Goal: Transaction & Acquisition: Book appointment/travel/reservation

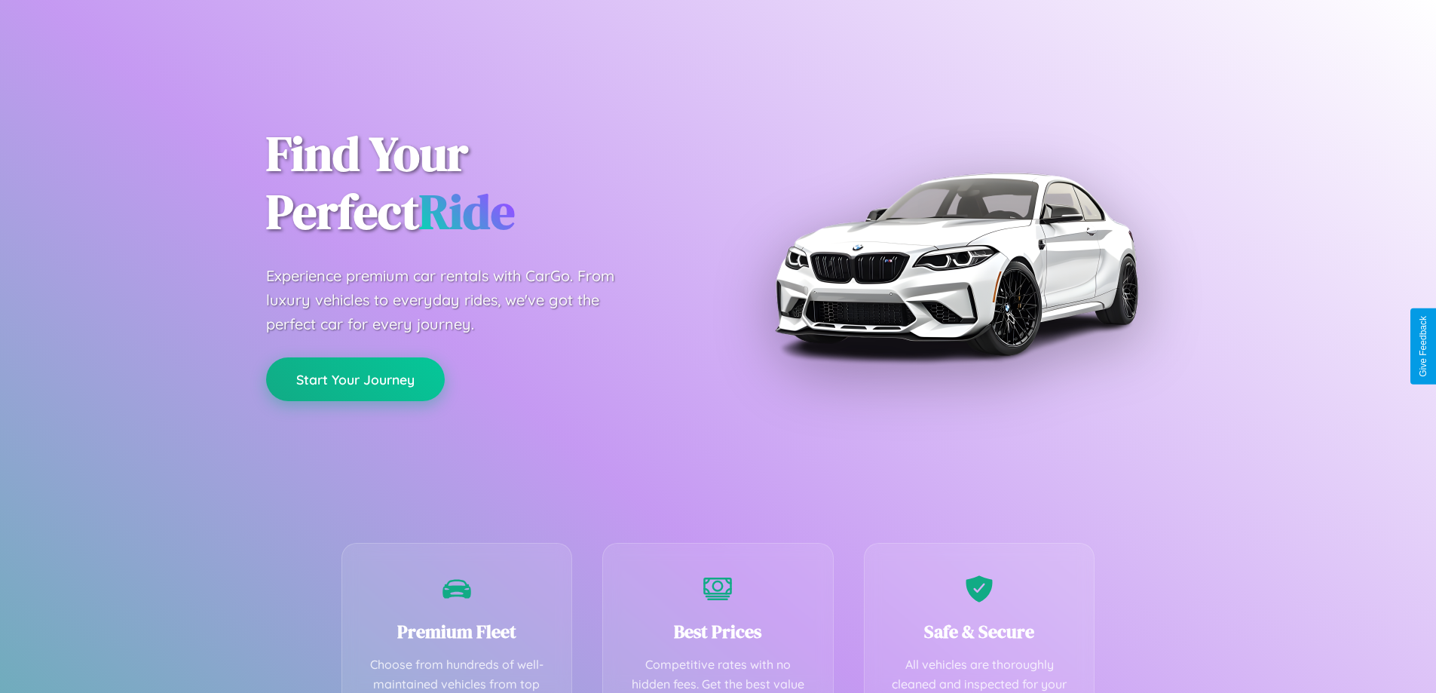
click at [355, 379] on button "Start Your Journey" at bounding box center [355, 379] width 179 height 44
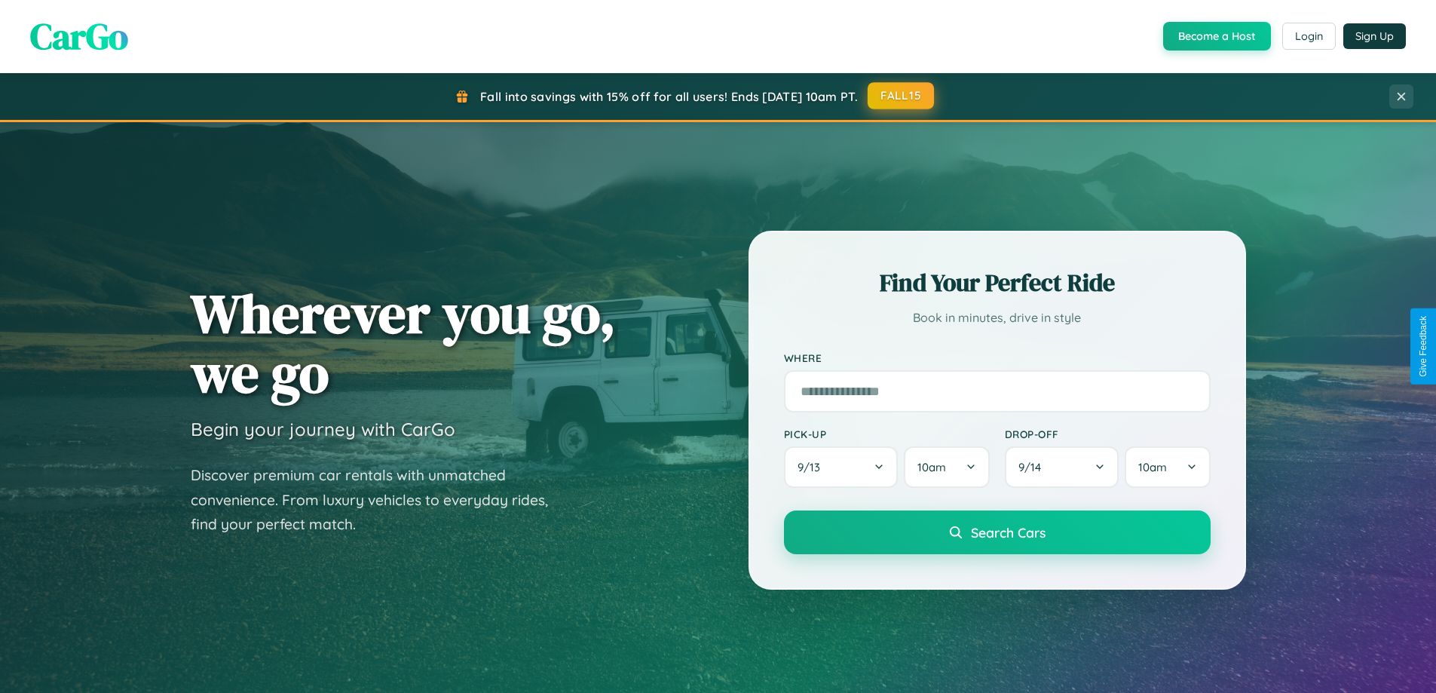
click at [901, 96] on button "FALL15" at bounding box center [900, 95] width 66 height 27
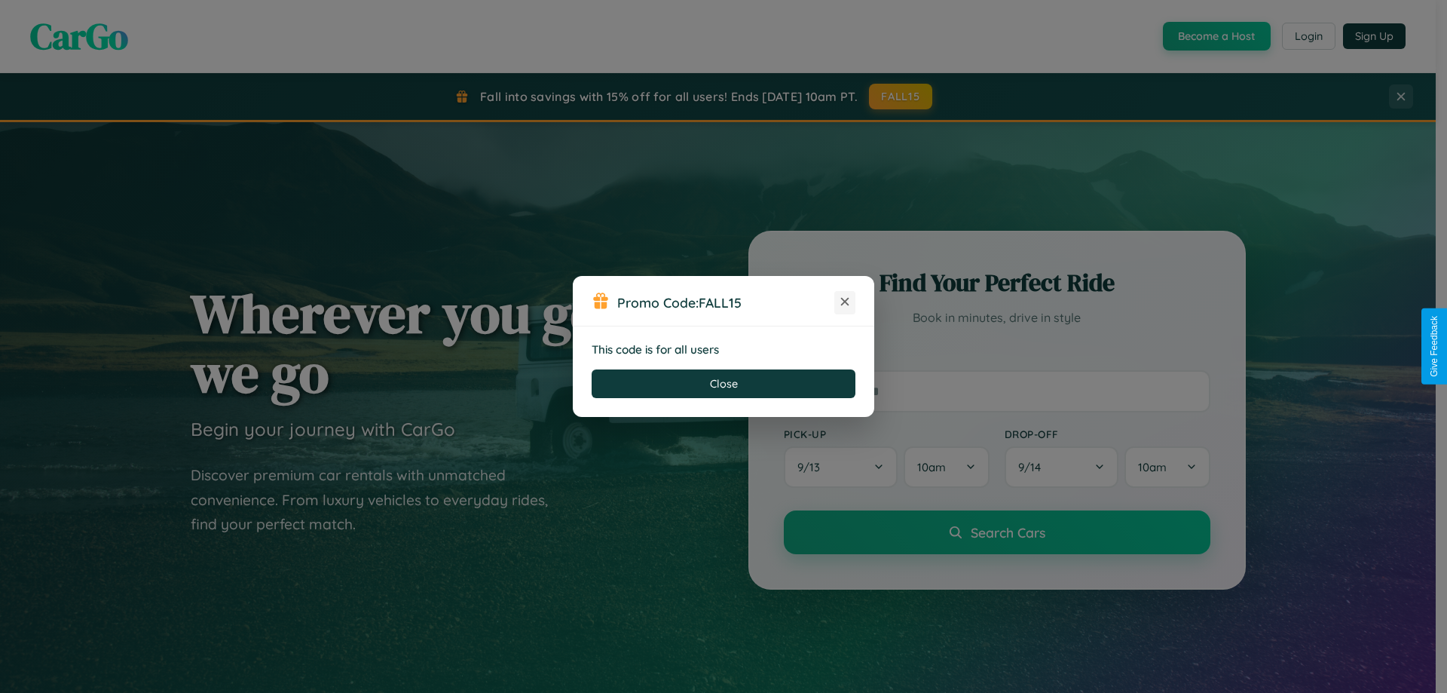
click at [845, 302] on icon at bounding box center [844, 301] width 15 height 15
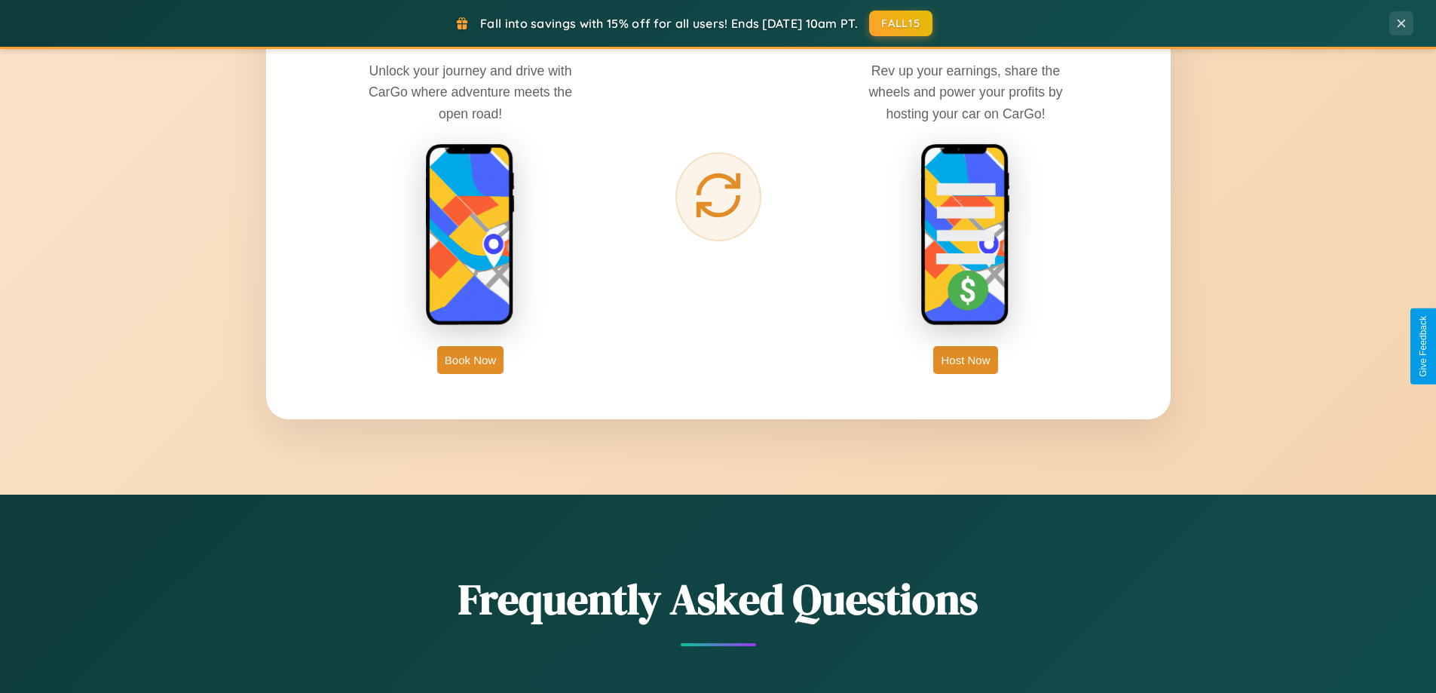
scroll to position [2900, 0]
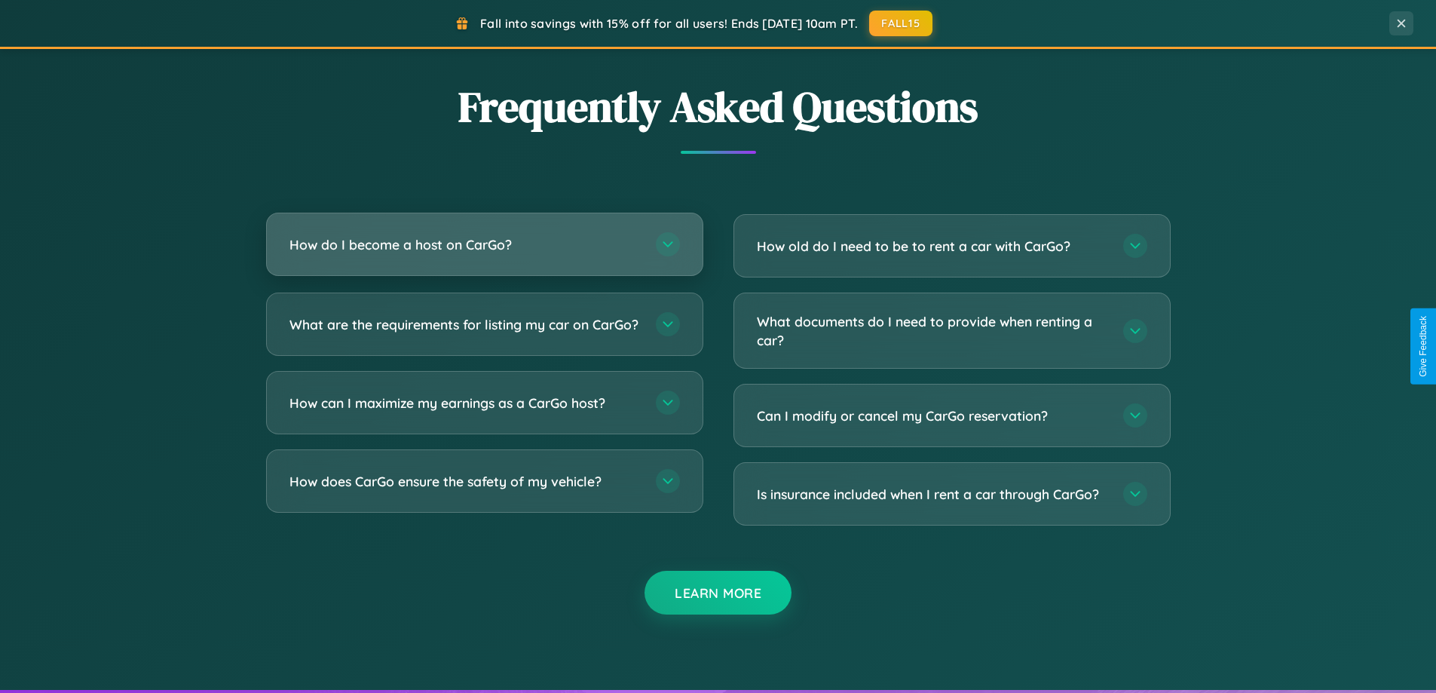
click at [484, 246] on h3 "How do I become a host on CarGo?" at bounding box center [464, 244] width 351 height 19
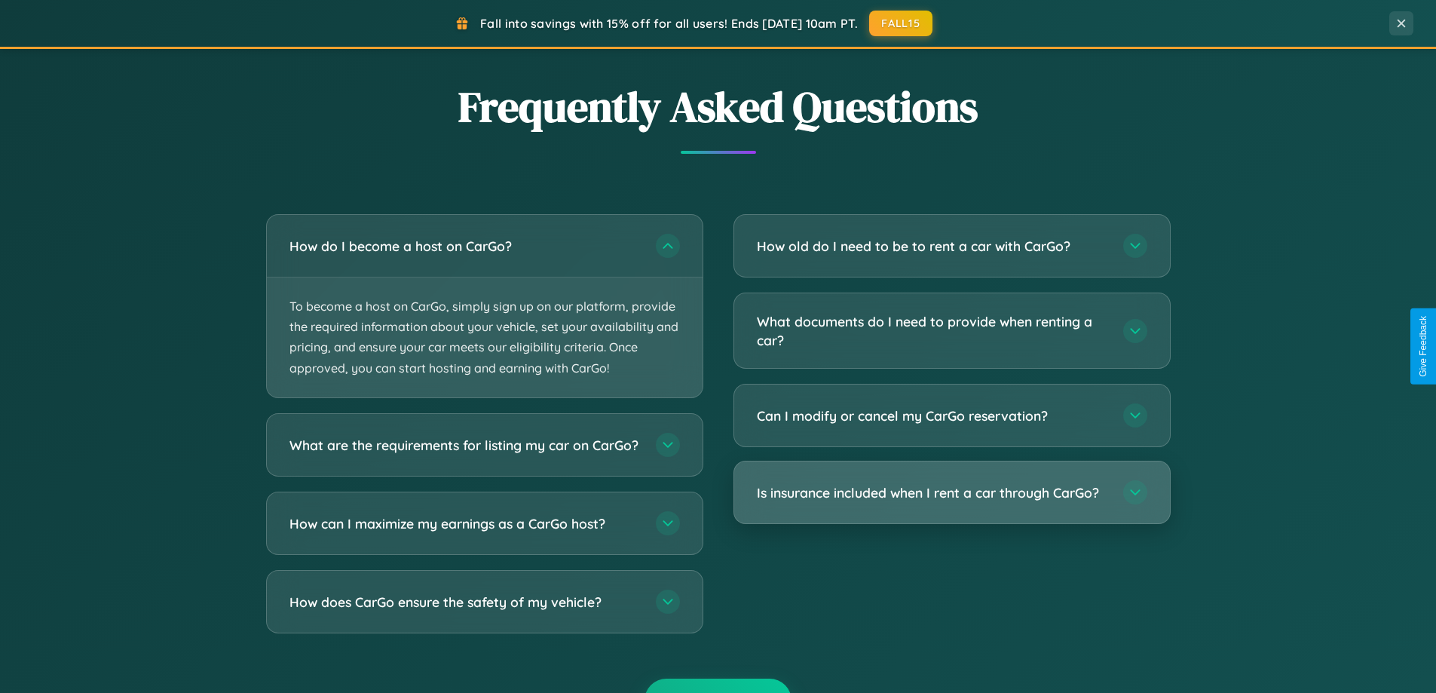
click at [951, 494] on h3 "Is insurance included when I rent a car through CarGo?" at bounding box center [932, 492] width 351 height 19
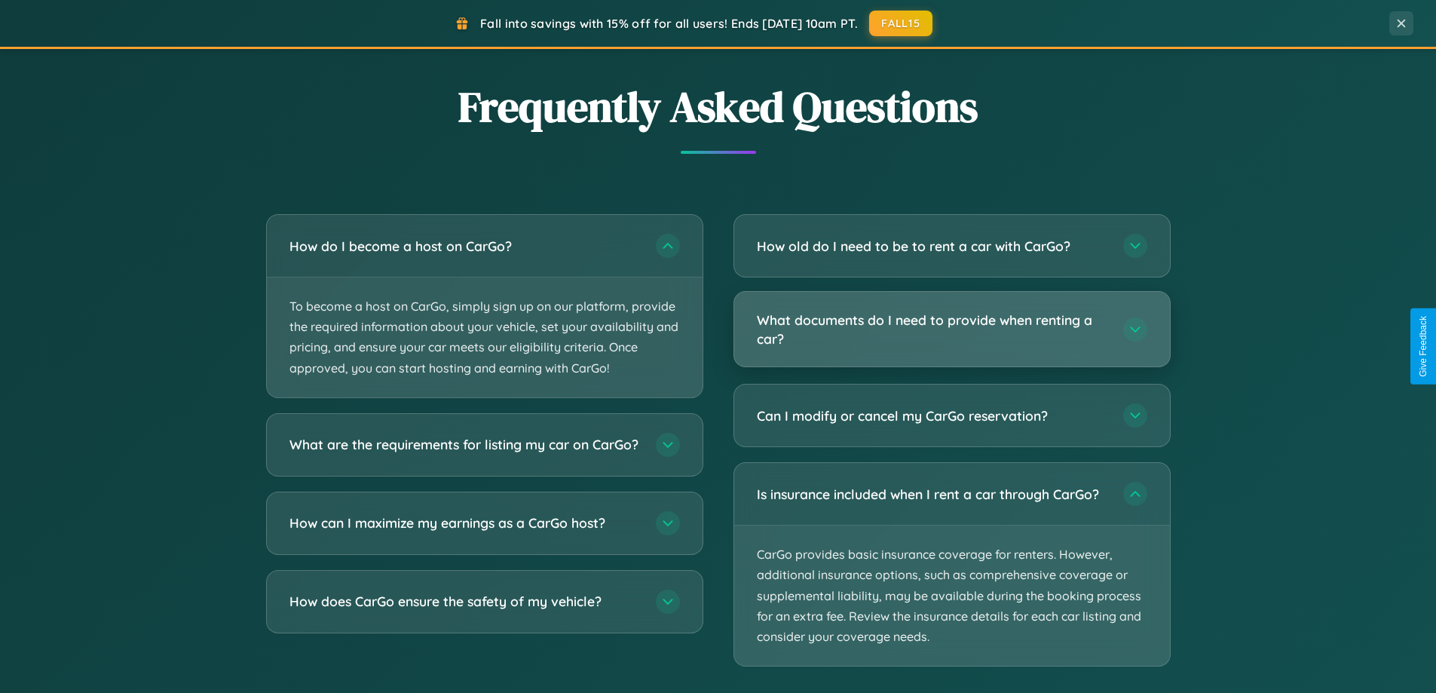
click at [951, 329] on h3 "What documents do I need to provide when renting a car?" at bounding box center [932, 328] width 351 height 37
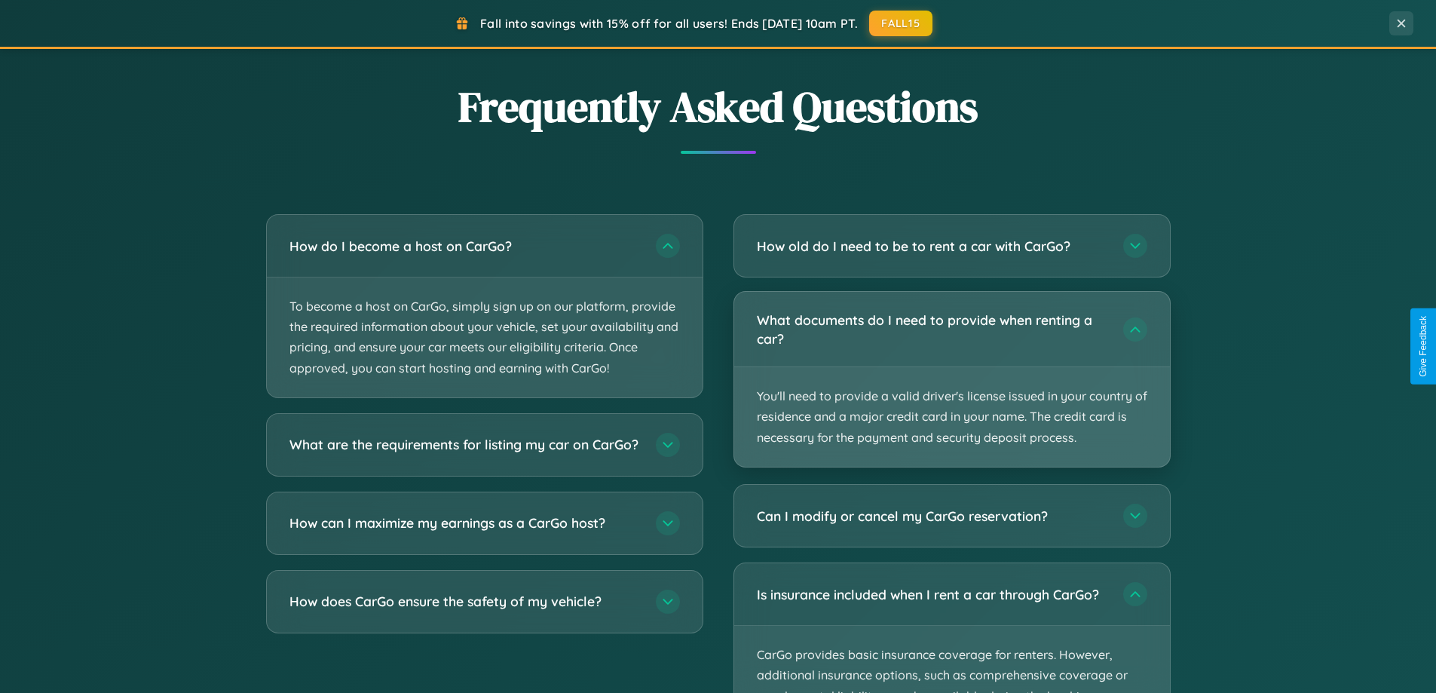
click at [951, 378] on p "You'll need to provide a valid driver's license issued in your country of resid…" at bounding box center [952, 416] width 436 height 99
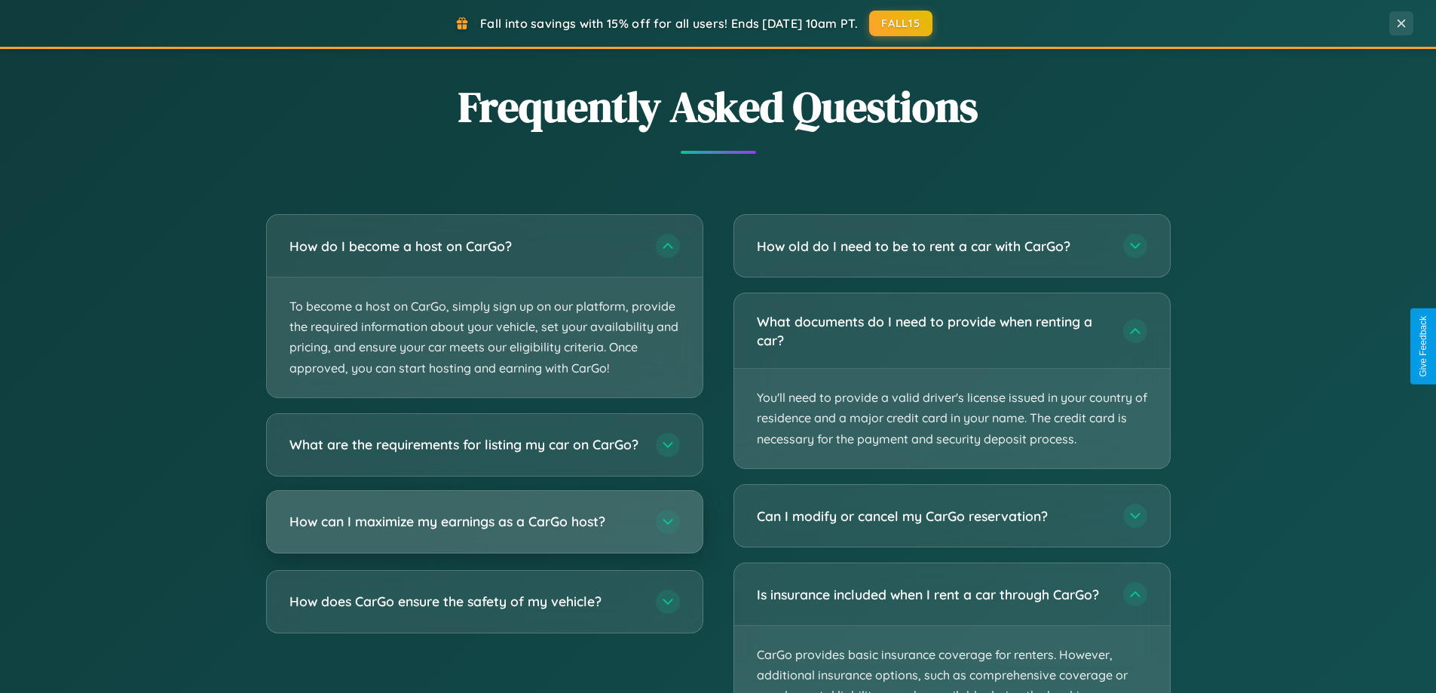
click at [484, 531] on h3 "How can I maximize my earnings as a CarGo host?" at bounding box center [464, 521] width 351 height 19
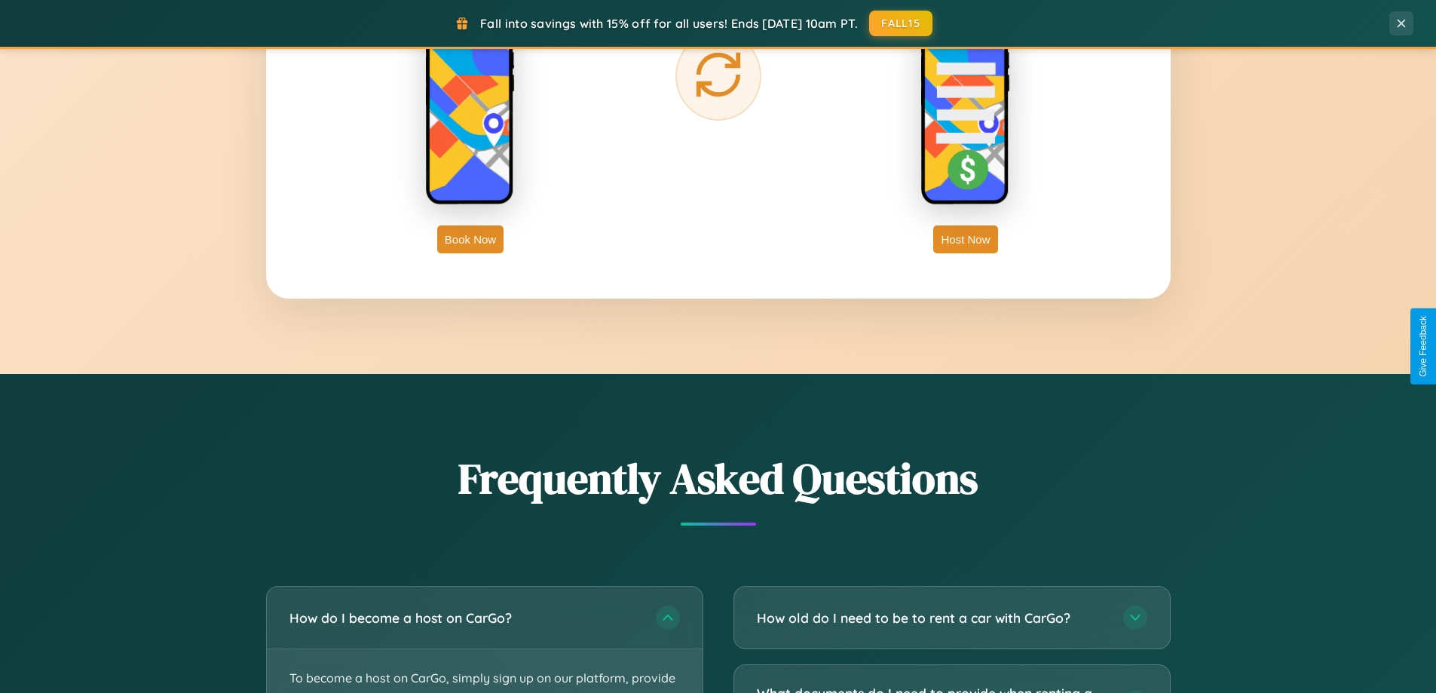
scroll to position [1037, 0]
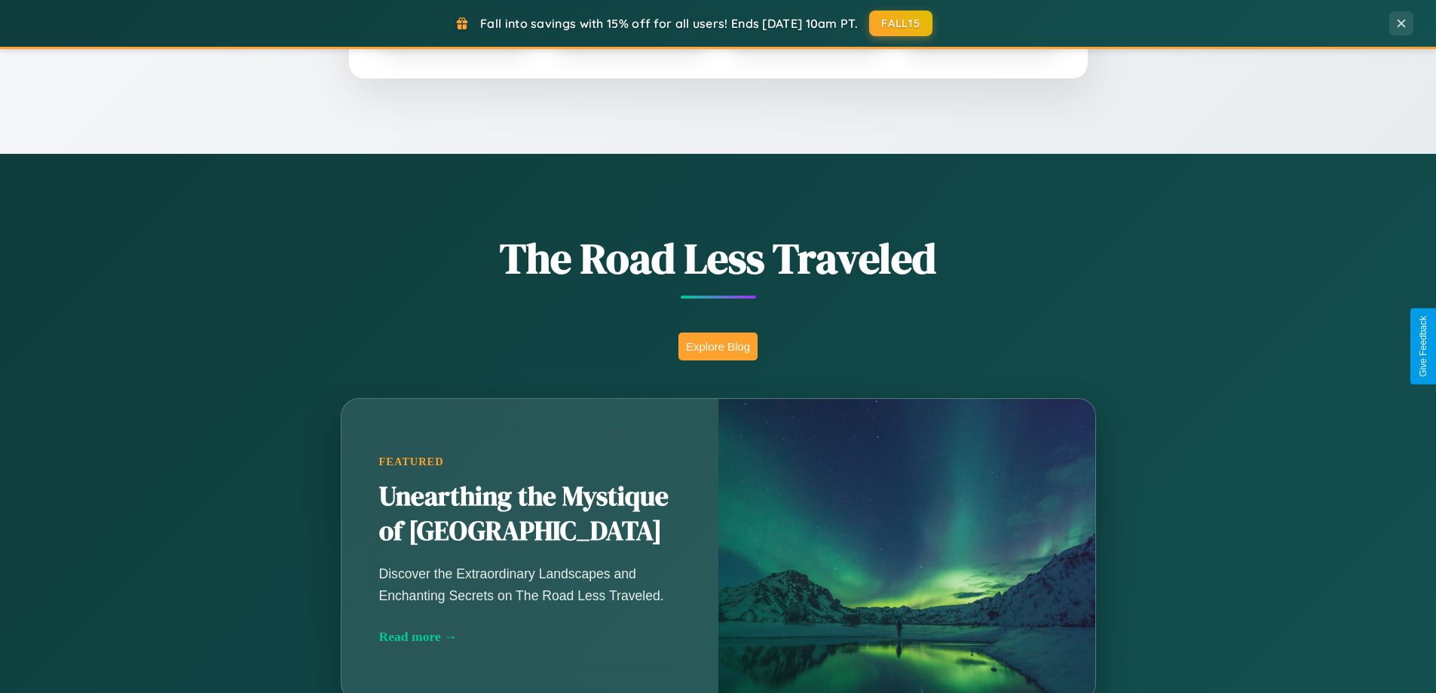
click at [717, 346] on button "Explore Blog" at bounding box center [717, 346] width 79 height 28
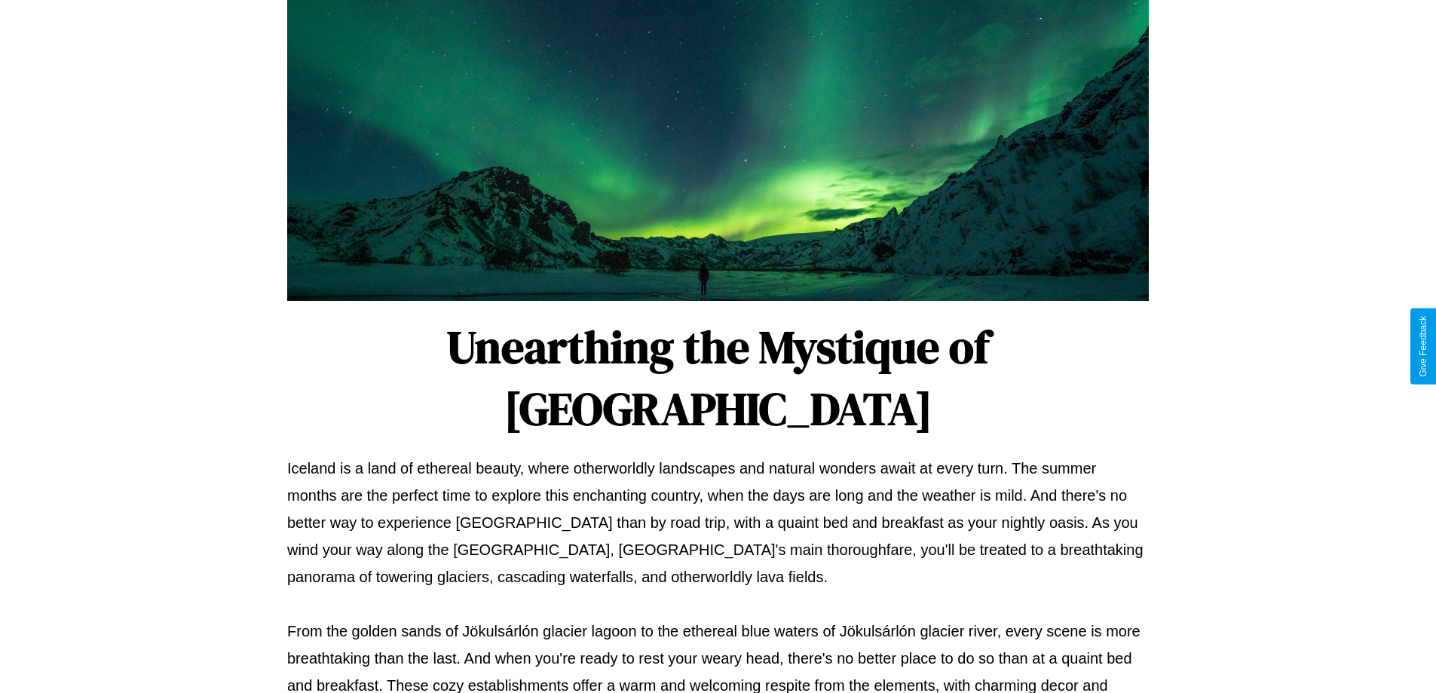
scroll to position [488, 0]
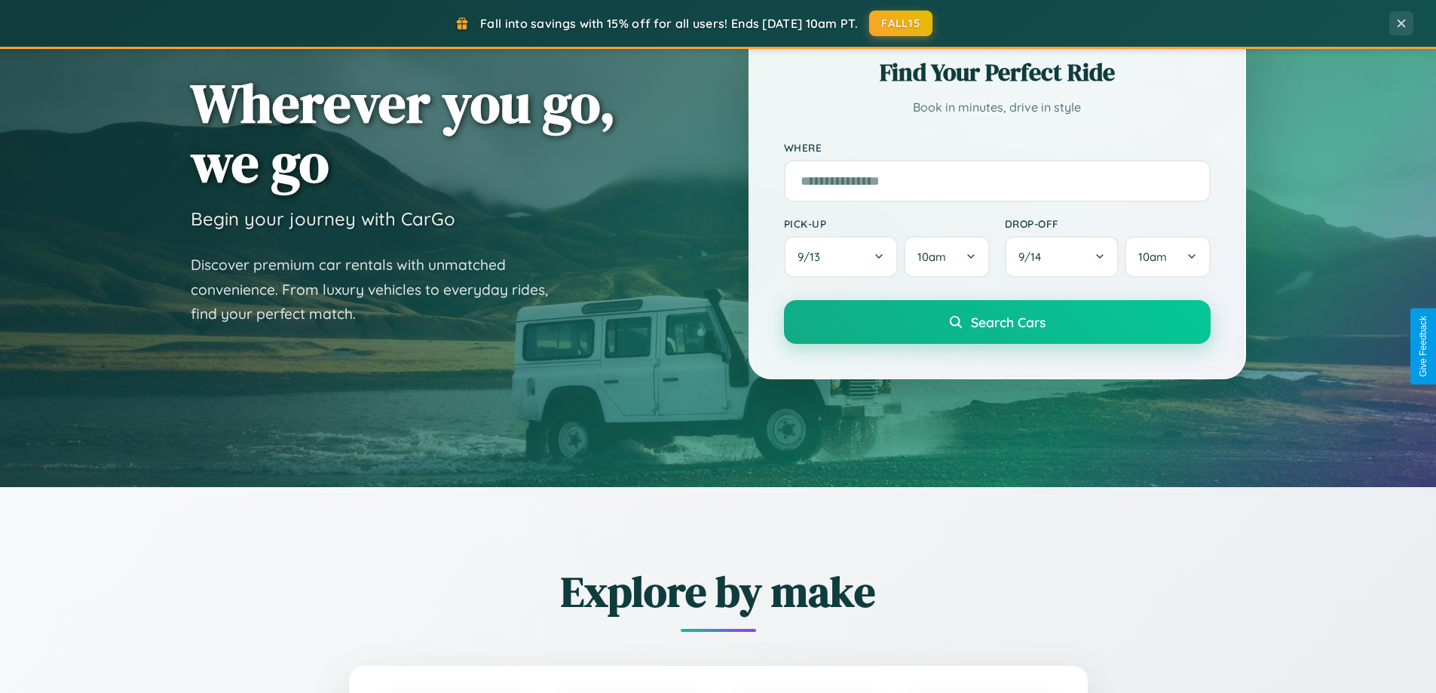
scroll to position [44, 0]
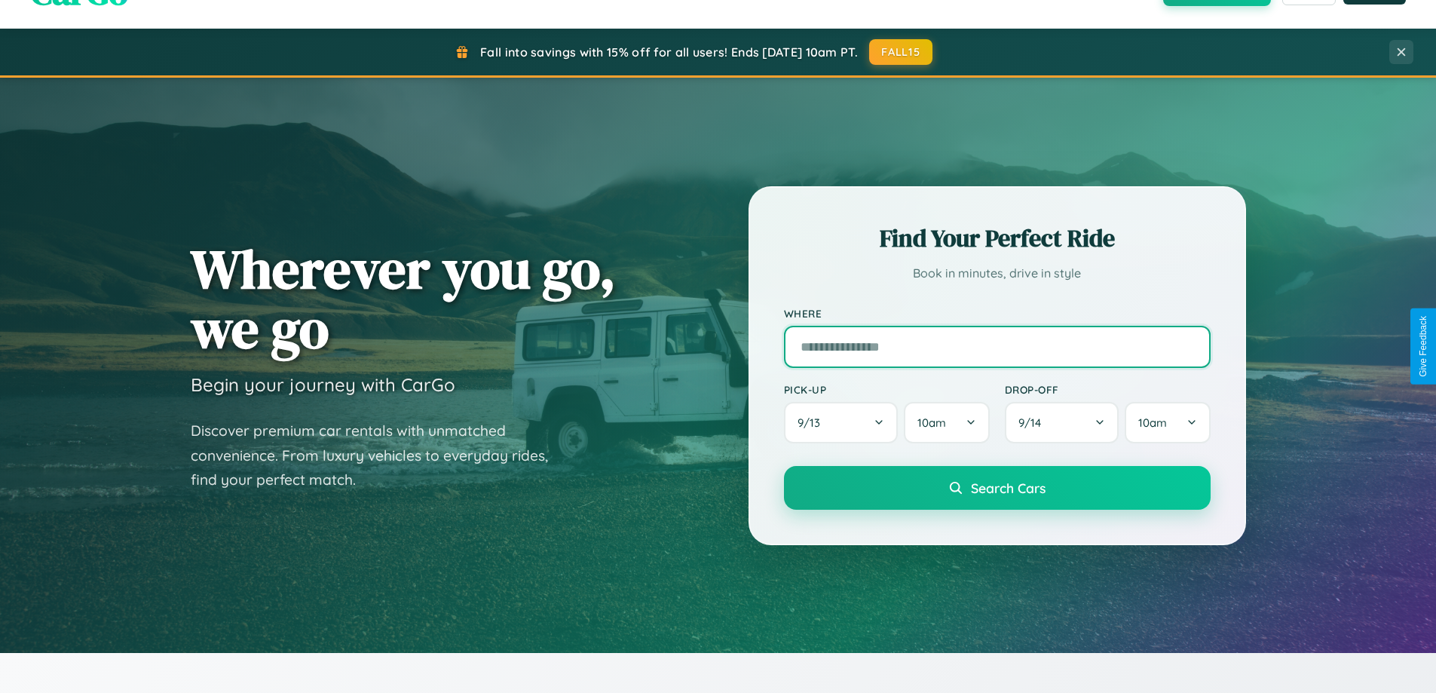
click at [996, 346] on input "text" at bounding box center [997, 347] width 427 height 42
type input "*****"
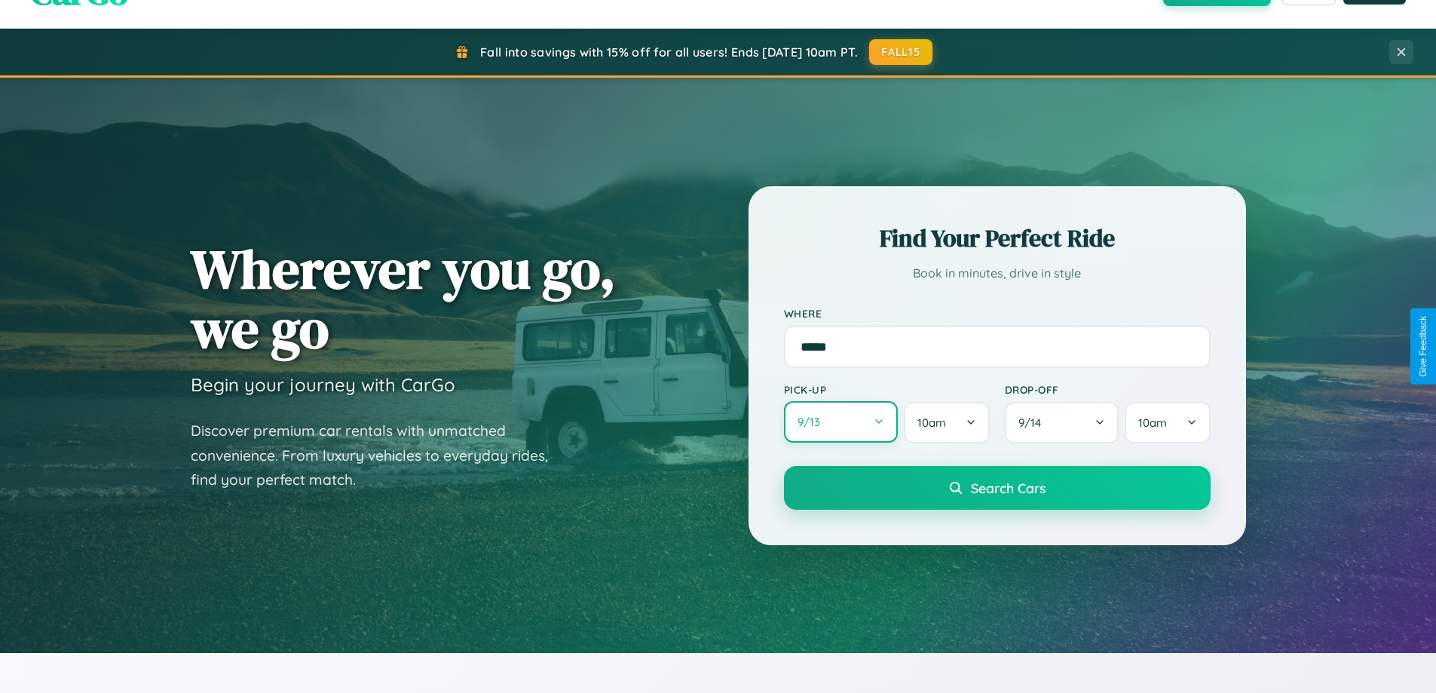
click at [840, 422] on button "9 / 13" at bounding box center [841, 421] width 115 height 41
select select "*"
select select "****"
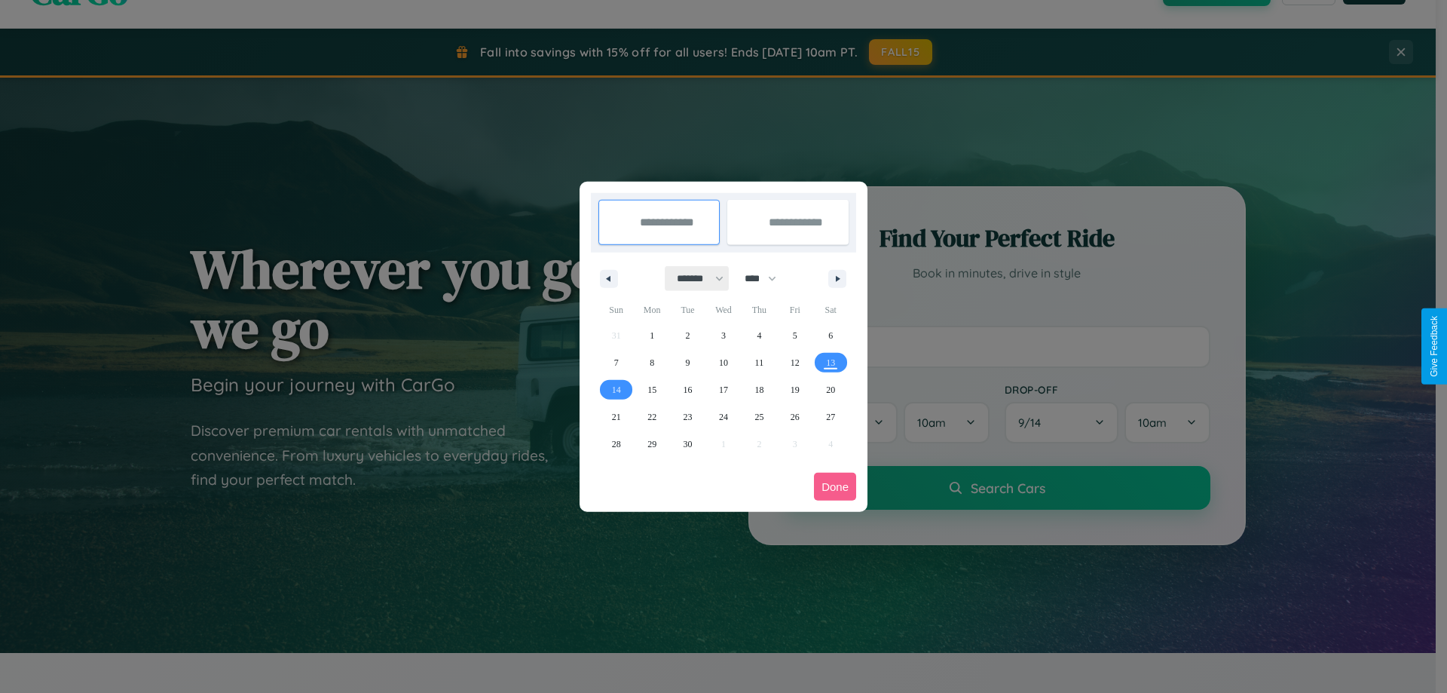
drag, startPoint x: 693, startPoint y: 278, endPoint x: 723, endPoint y: 302, distance: 38.6
click at [693, 278] on select "******* ******** ***** ***** *** **** **** ****** ********* ******* ******** **…" at bounding box center [697, 278] width 64 height 25
select select "*"
click at [767, 278] on select "**** **** **** **** **** **** **** **** **** **** **** **** **** **** **** ****…" at bounding box center [759, 278] width 45 height 25
select select "****"
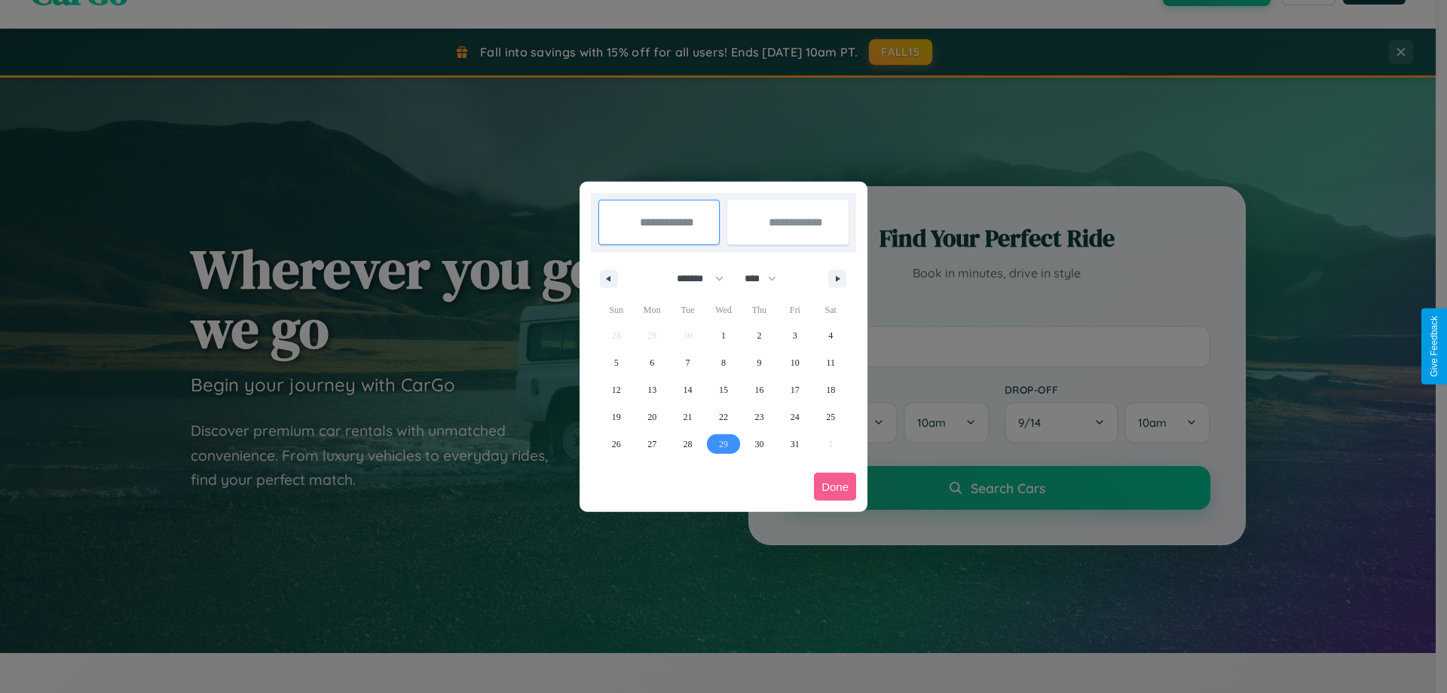
click at [723, 443] on span "29" at bounding box center [723, 443] width 9 height 27
type input "**********"
click at [837, 278] on icon "button" at bounding box center [840, 279] width 8 height 6
select select "*"
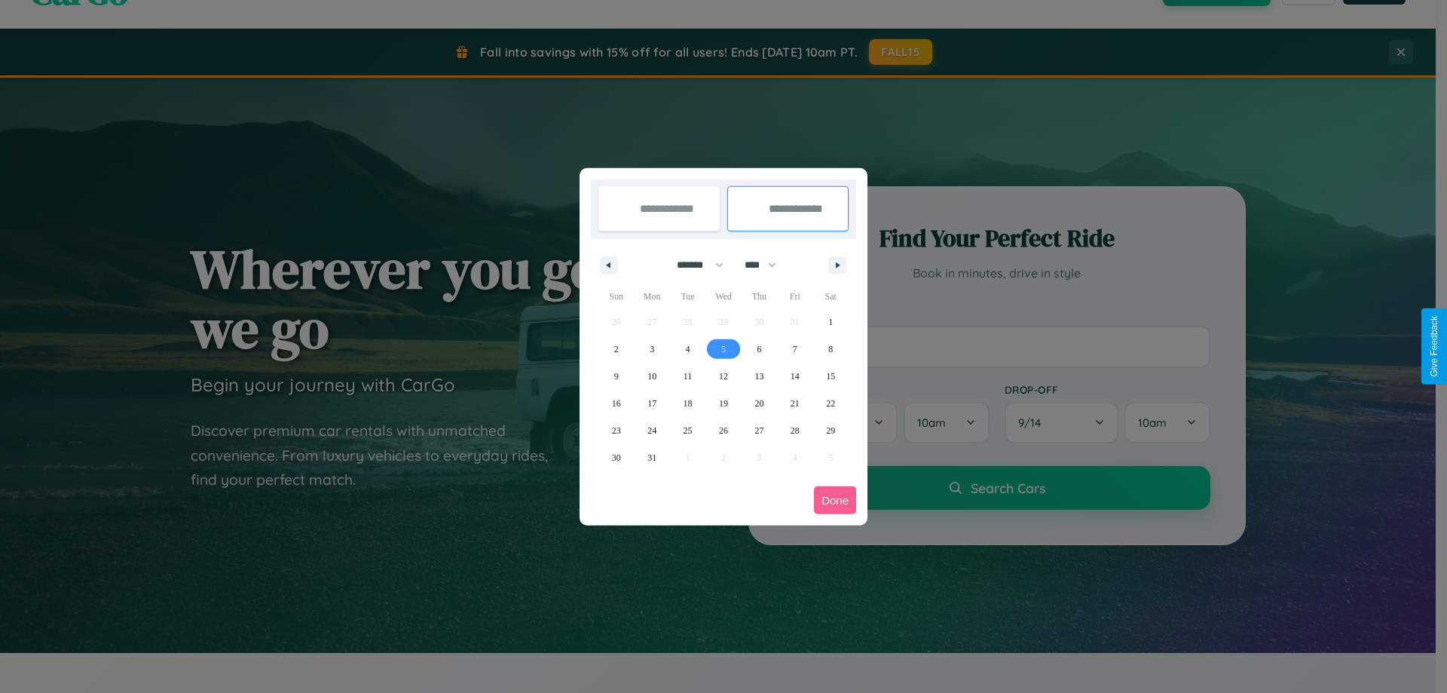
click at [723, 348] on span "5" at bounding box center [723, 348] width 5 height 27
type input "**********"
select select "*"
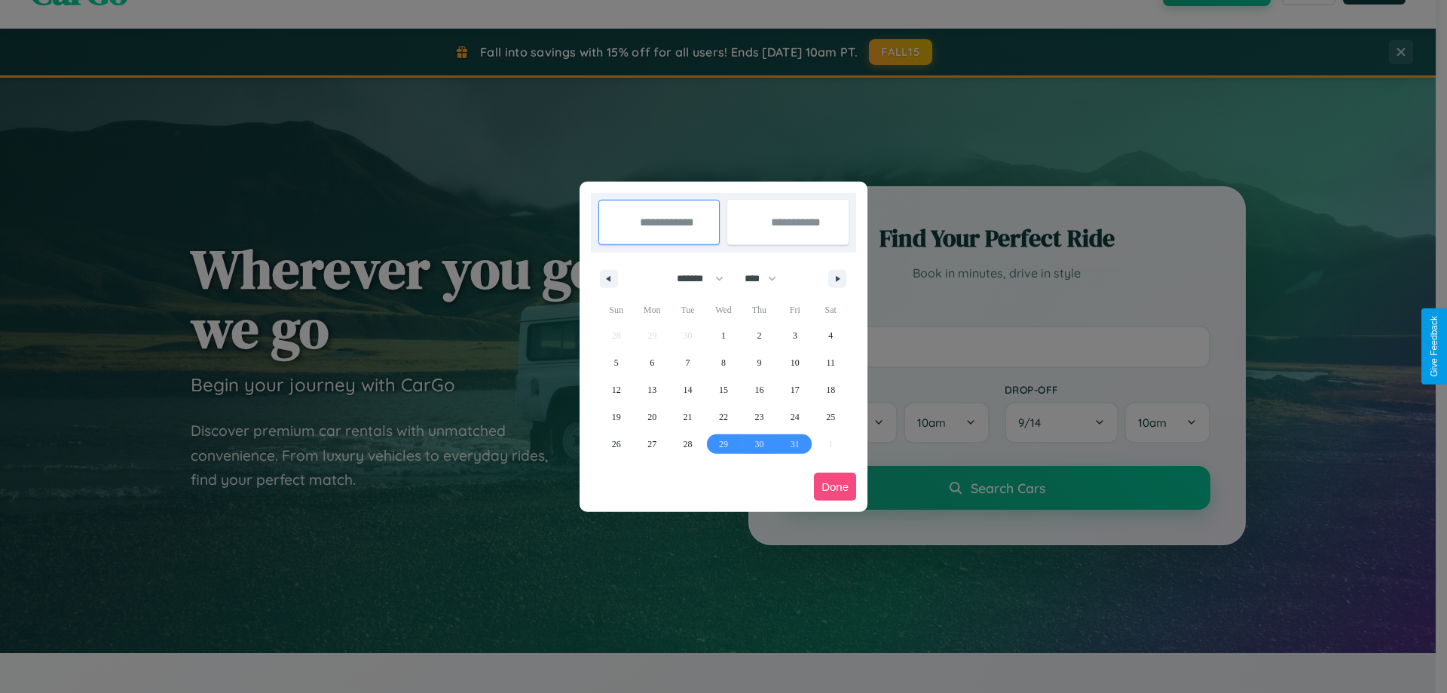
click at [835, 486] on button "Done" at bounding box center [835, 486] width 42 height 28
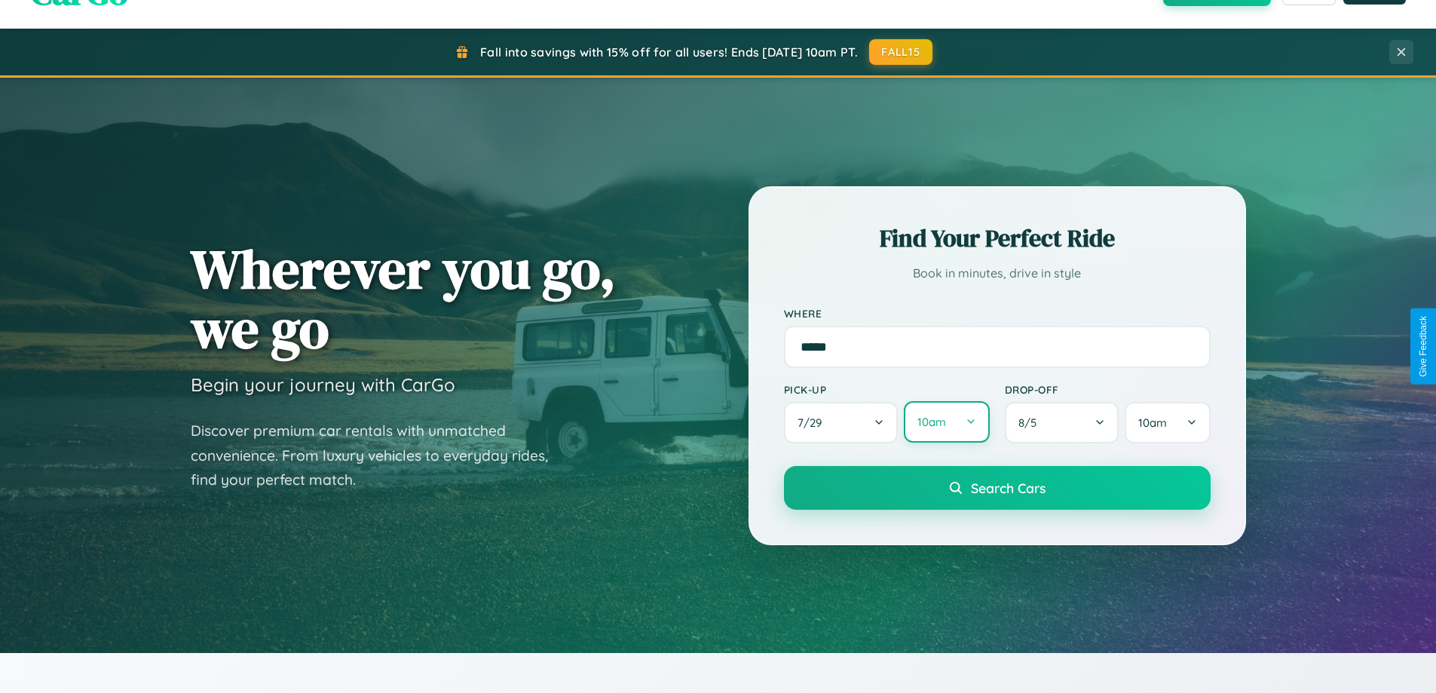
click at [946, 422] on button "10am" at bounding box center [946, 421] width 85 height 41
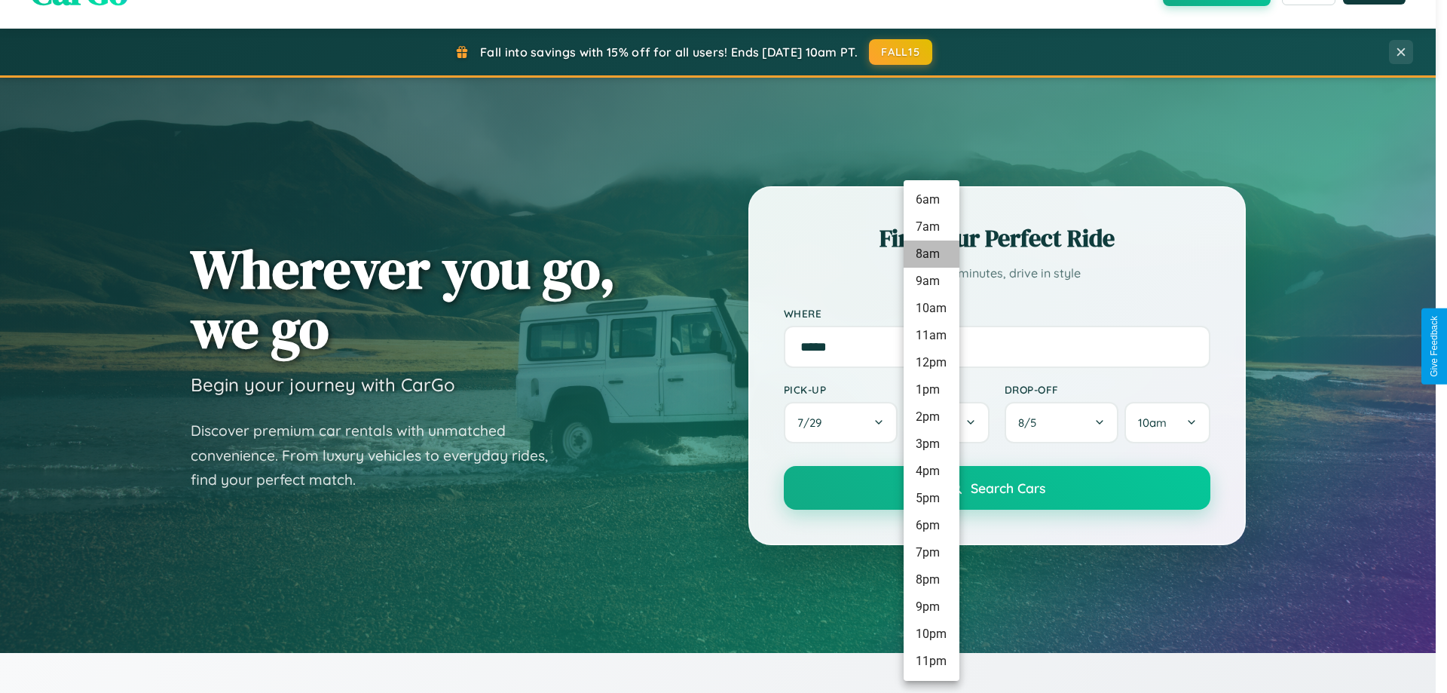
click at [931, 254] on li "8am" at bounding box center [932, 253] width 56 height 27
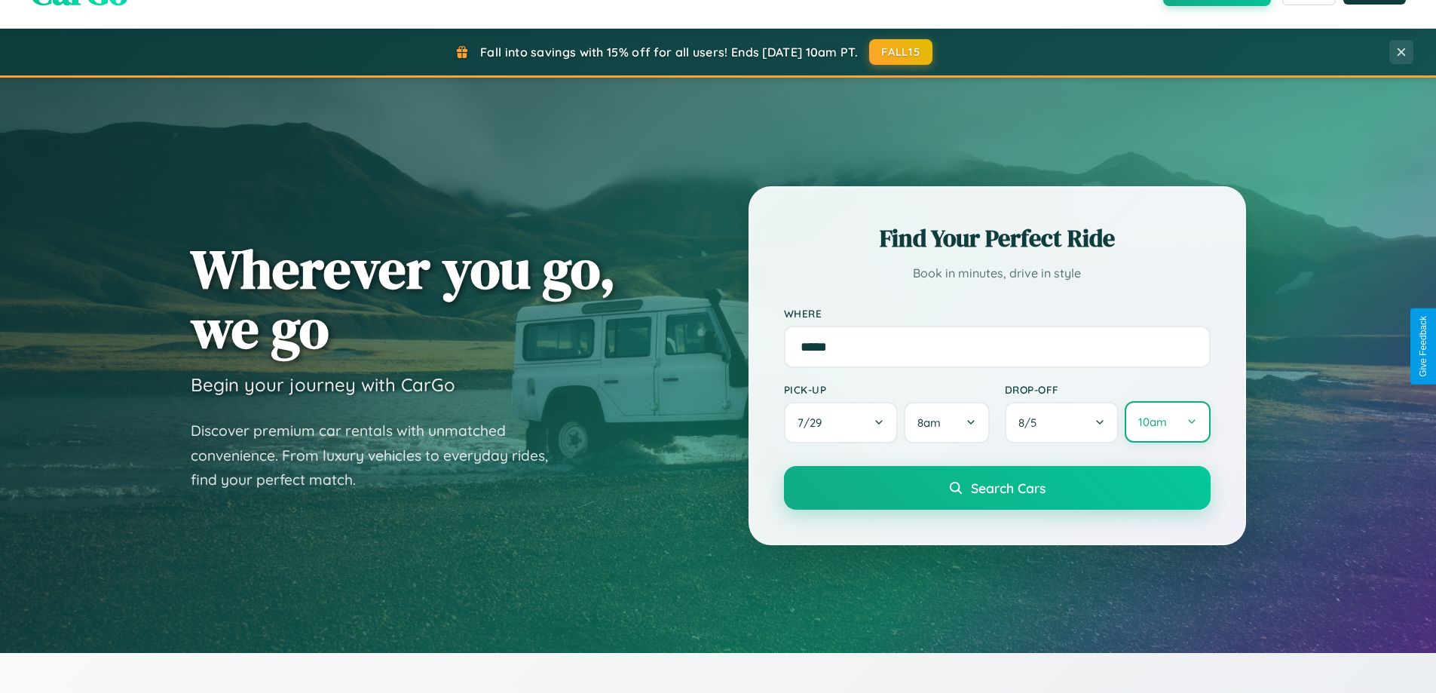
click at [1167, 422] on button "10am" at bounding box center [1166, 421] width 85 height 41
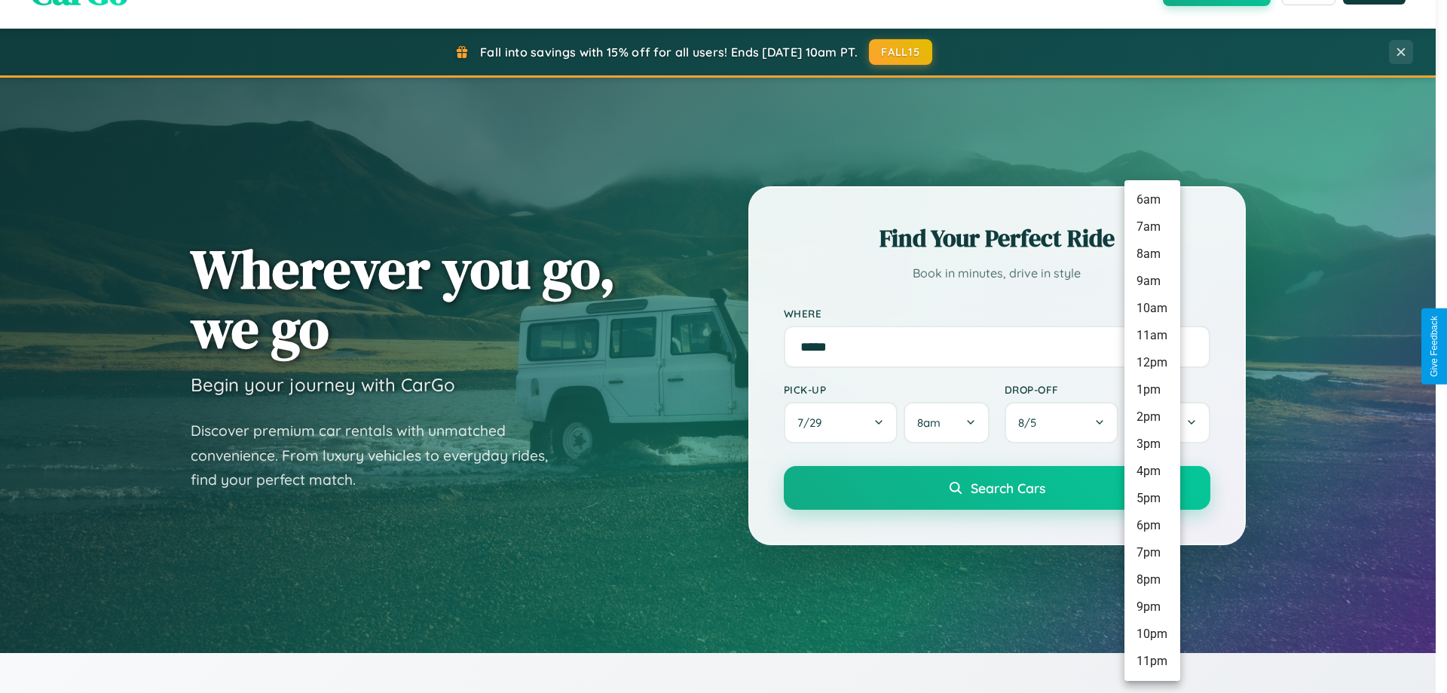
click at [1151, 580] on li "8pm" at bounding box center [1152, 579] width 56 height 27
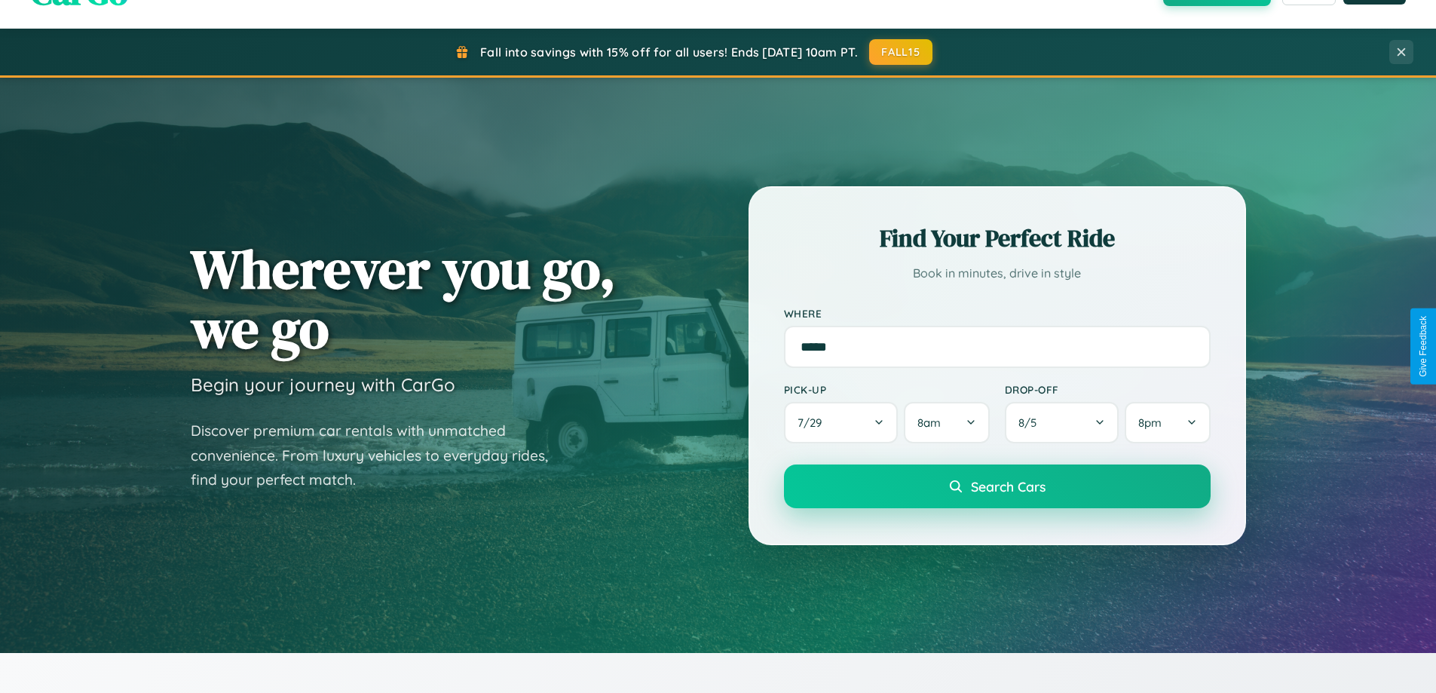
click at [996, 488] on span "Search Cars" at bounding box center [1008, 486] width 75 height 17
